Goal: Task Accomplishment & Management: Use online tool/utility

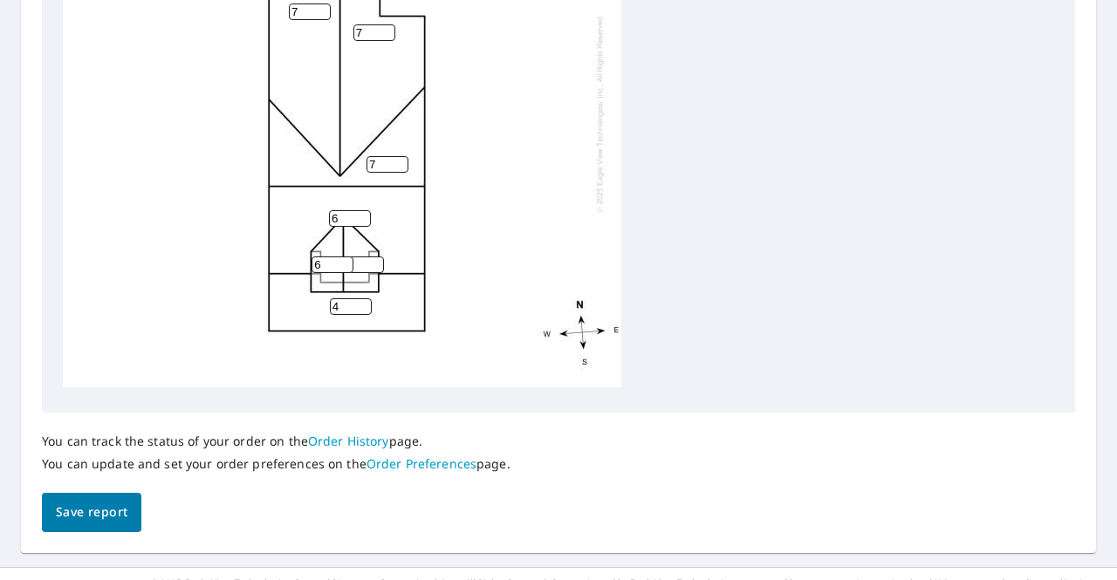
scroll to position [799, 0]
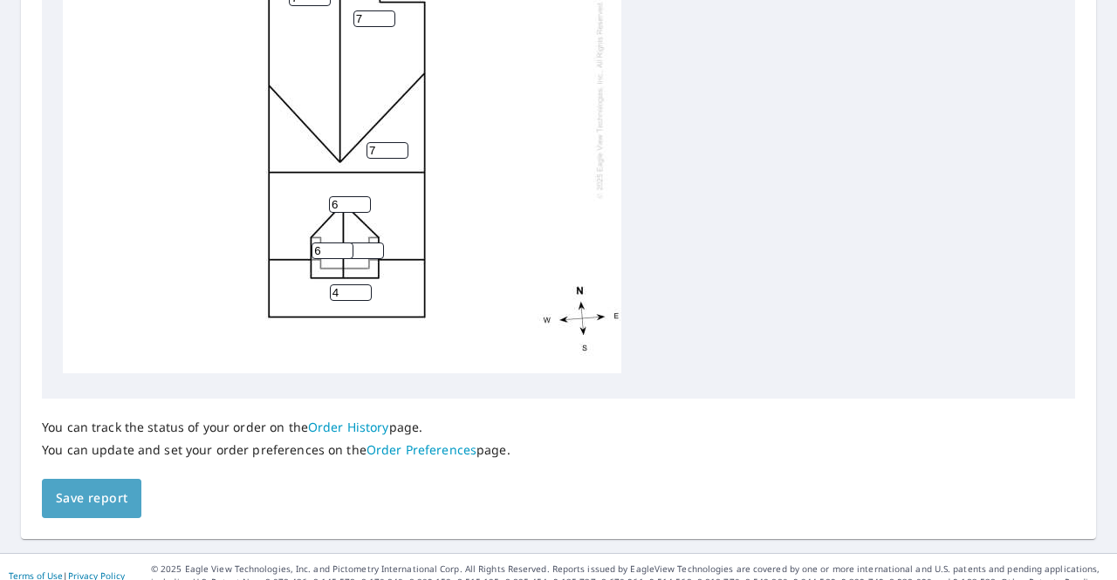
click at [99, 488] on span "Save report" at bounding box center [92, 499] width 72 height 22
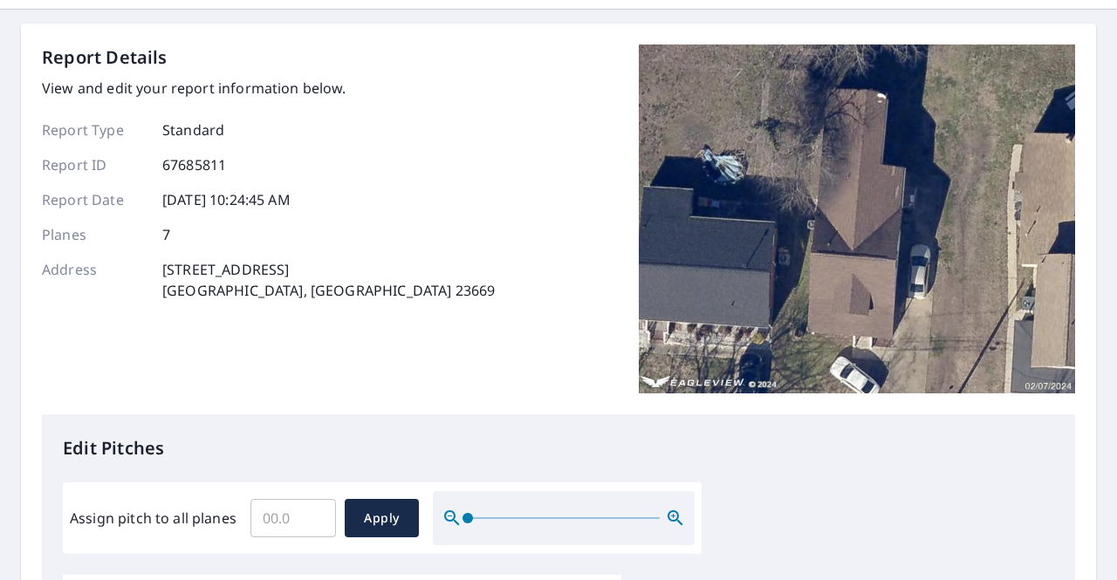
scroll to position [0, 0]
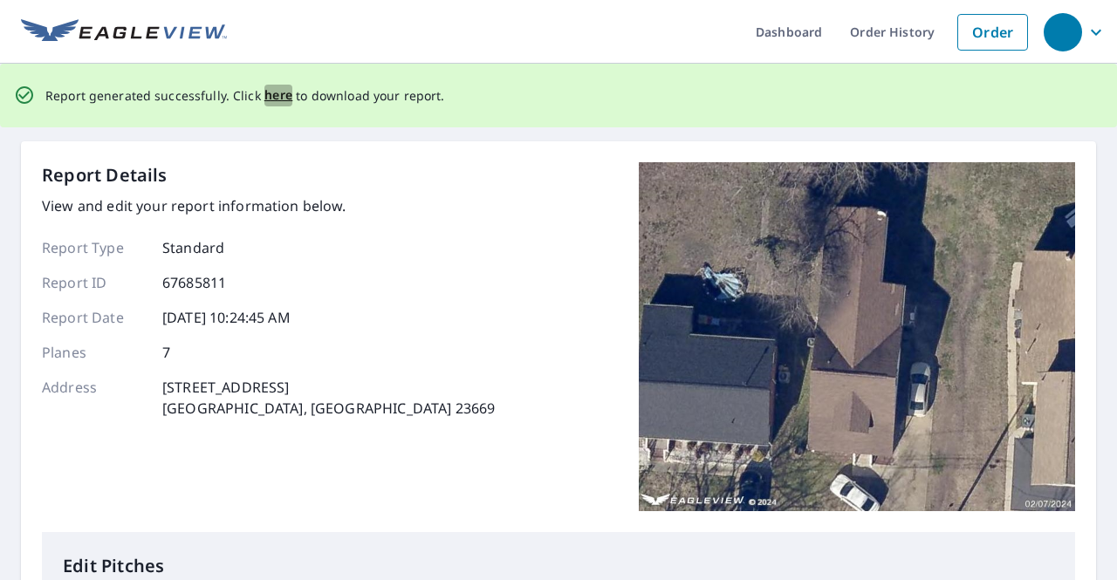
click at [267, 98] on span "here" at bounding box center [278, 96] width 29 height 22
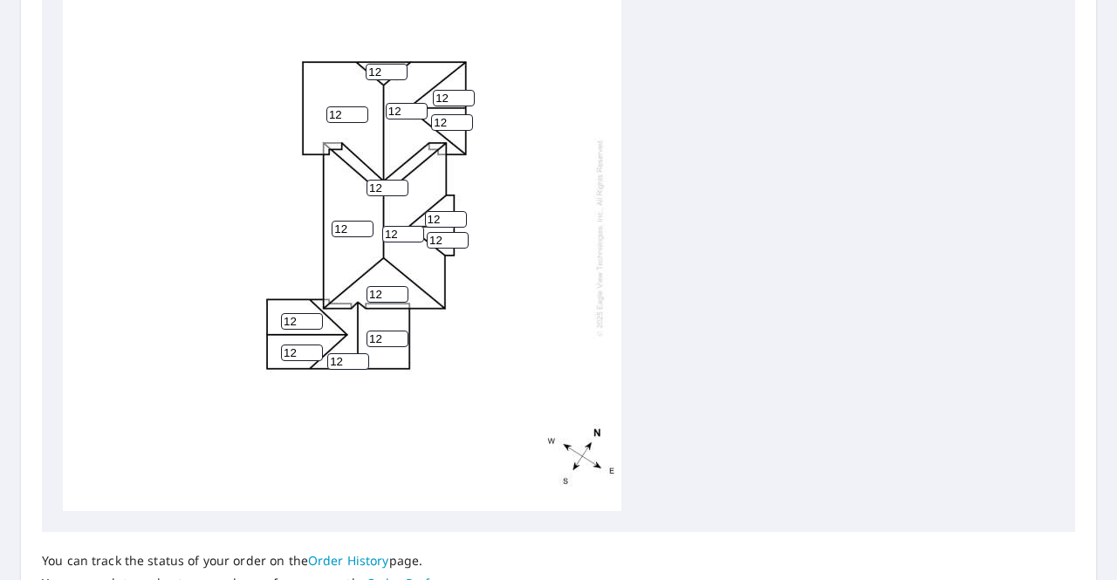
scroll to position [799, 0]
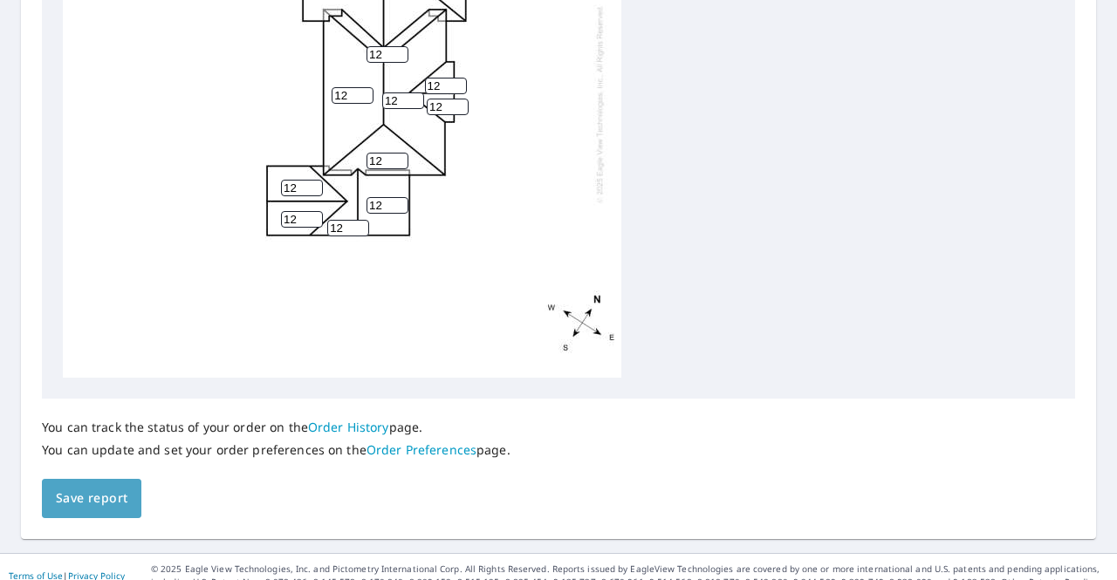
click at [118, 488] on span "Save report" at bounding box center [92, 499] width 72 height 22
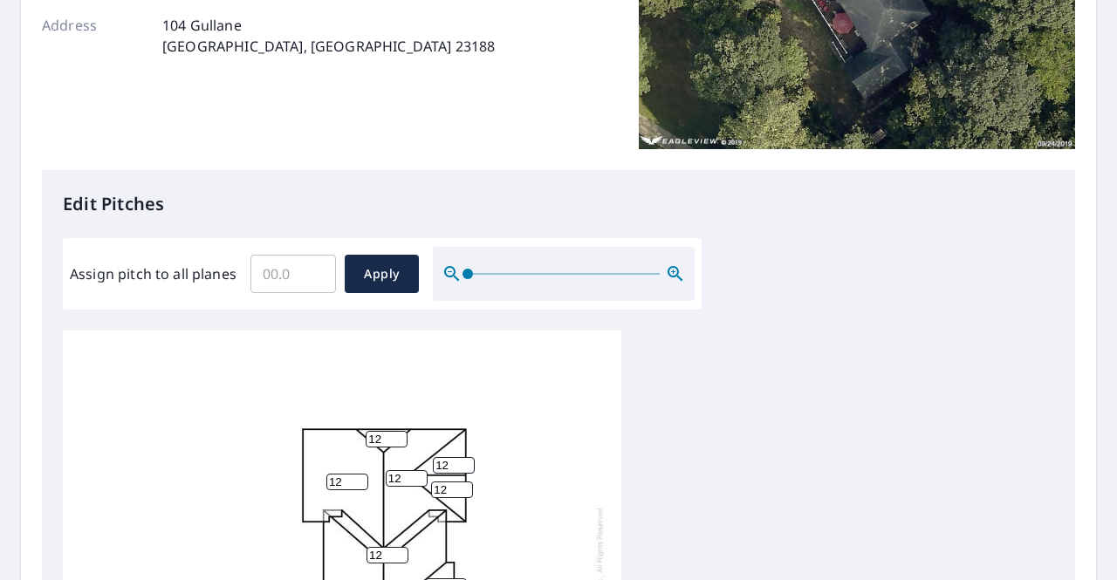
scroll to position [0, 0]
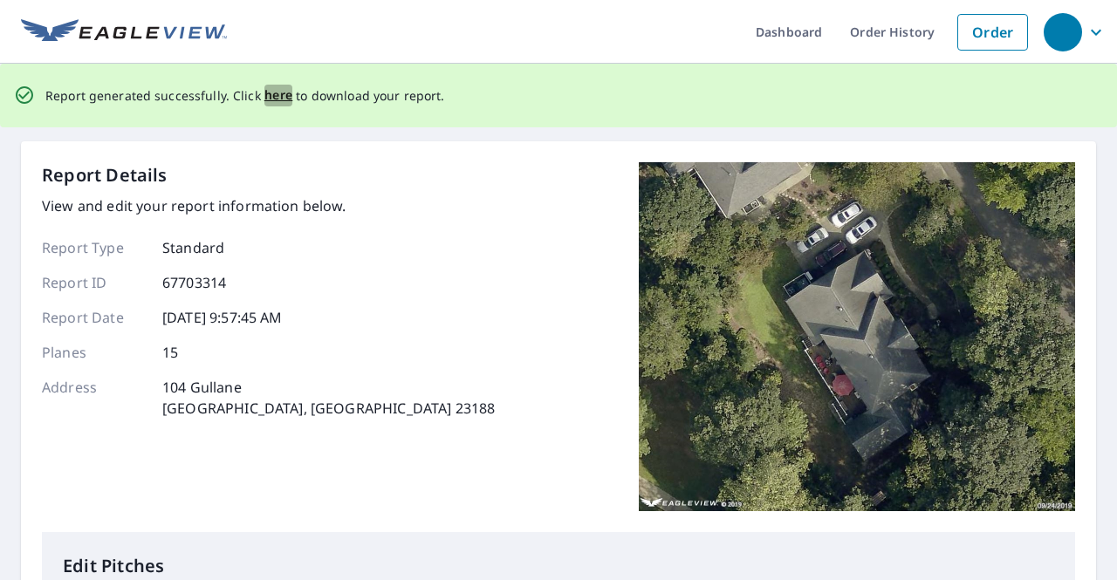
click at [278, 99] on span "here" at bounding box center [278, 96] width 29 height 22
